Goal: Task Accomplishment & Management: Complete application form

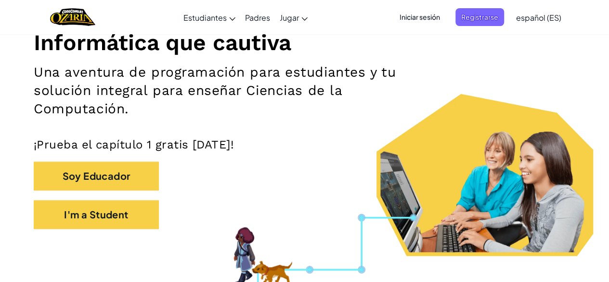
scroll to position [231, 0]
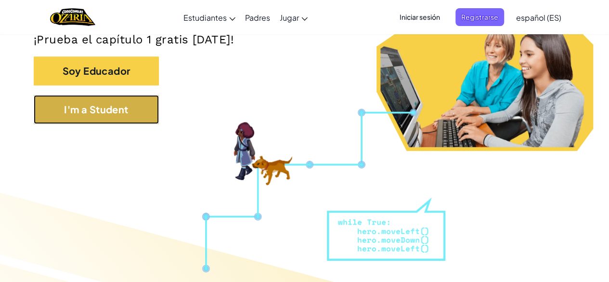
click at [116, 105] on button "I'm a Student" at bounding box center [96, 109] width 125 height 29
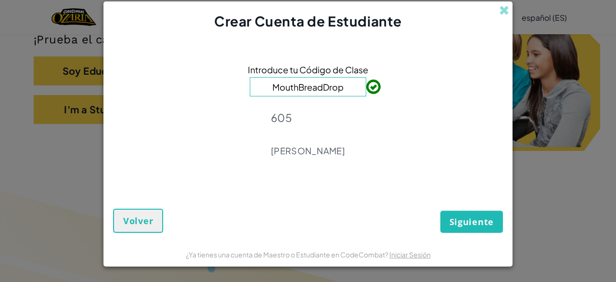
type input "MouthBreadDrop"
click at [483, 221] on span "Siguiente" at bounding box center [472, 222] width 44 height 12
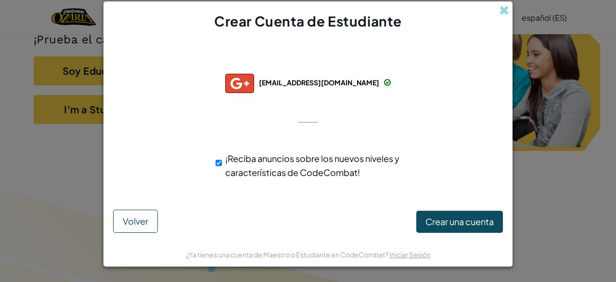
click at [326, 157] on span "¡Reciba anuncios sobre los nuevos niveles y características de CodeCombat!" at bounding box center [312, 165] width 174 height 25
click at [222, 157] on input "¡Reciba anuncios sobre los nuevos niveles y características de CodeCombat!" at bounding box center [219, 162] width 6 height 19
click at [326, 157] on span "¡Reciba anuncios sobre los nuevos niveles y características de CodeCombat!" at bounding box center [312, 165] width 174 height 25
click at [222, 157] on input "¡Reciba anuncios sobre los nuevos niveles y características de CodeCombat!" at bounding box center [219, 162] width 6 height 19
checkbox input "true"
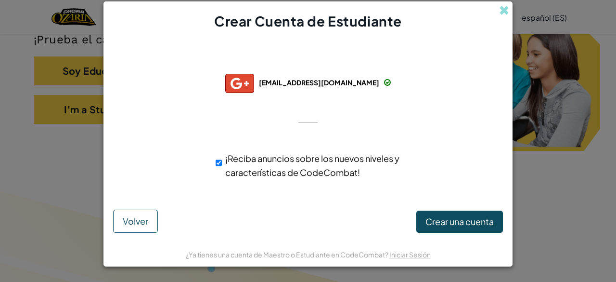
click at [304, 114] on div at bounding box center [308, 122] width 19 height 20
click at [309, 121] on div at bounding box center [308, 122] width 19 height 20
click at [299, 120] on div at bounding box center [308, 122] width 19 height 20
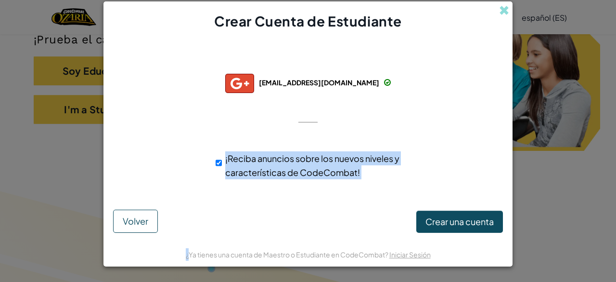
drag, startPoint x: 299, startPoint y: 120, endPoint x: 471, endPoint y: 216, distance: 196.4
click at [471, 216] on form "Conectado con éxito con: [EMAIL_ADDRESS][DOMAIN_NAME] [EMAIL_ADDRESS][DOMAIN_NA…" at bounding box center [308, 136] width 409 height 211
click at [471, 216] on span "Crear una cuenta" at bounding box center [460, 221] width 68 height 11
click at [471, 216] on button "Crear una cuenta" at bounding box center [460, 221] width 87 height 22
click at [337, 194] on div "Conectado con éxito con: [EMAIL_ADDRESS][DOMAIN_NAME] [EMAIL_ADDRESS][DOMAIN_NA…" at bounding box center [308, 122] width 385 height 165
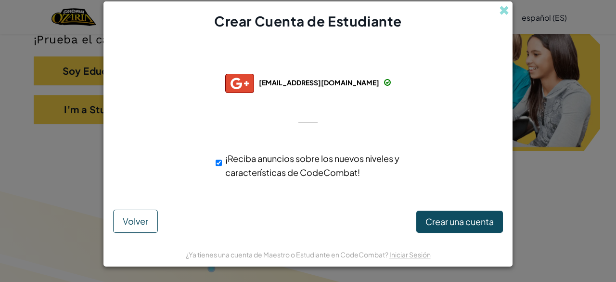
click at [295, 115] on div "Conectado con éxito con: [EMAIL_ADDRESS][DOMAIN_NAME] [EMAIL_ADDRESS][DOMAIN_NA…" at bounding box center [308, 122] width 385 height 165
click at [313, 141] on div "Conectado con éxito con: [EMAIL_ADDRESS][DOMAIN_NAME] [EMAIL_ADDRESS][DOMAIN_NA…" at bounding box center [308, 122] width 385 height 165
click at [499, 11] on span at bounding box center [504, 10] width 10 height 10
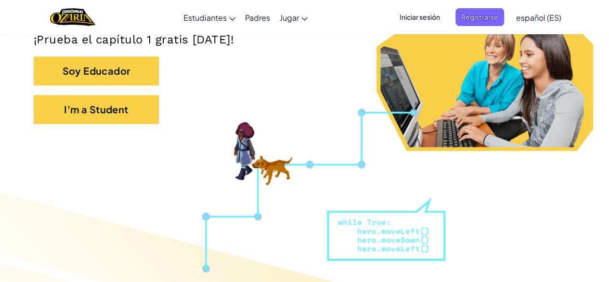
click at [225, 143] on section "Informática que cautiva Una aventura de programación para estudiantes y tu solu…" at bounding box center [304, 2] width 609 height 298
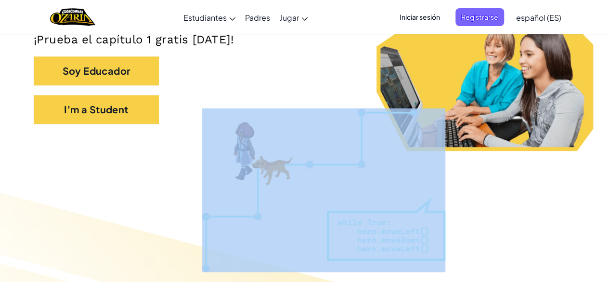
click at [225, 143] on section "Informática que cautiva Una aventura de programación para estudiantes y tu solu…" at bounding box center [304, 2] width 609 height 298
